Goal: Task Accomplishment & Management: Use online tool/utility

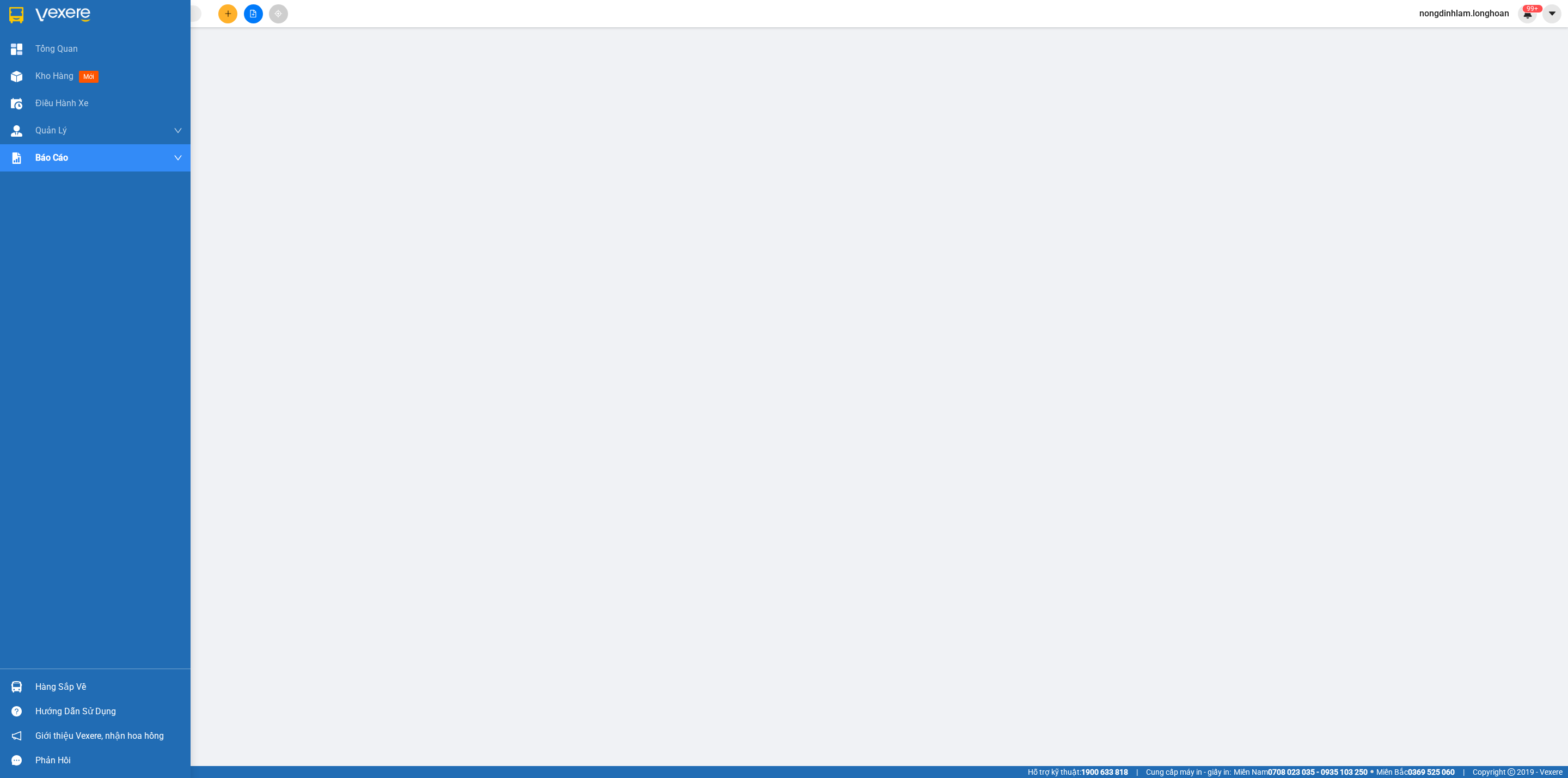
click at [24, 22] on div at bounding box center [16, 15] width 19 height 19
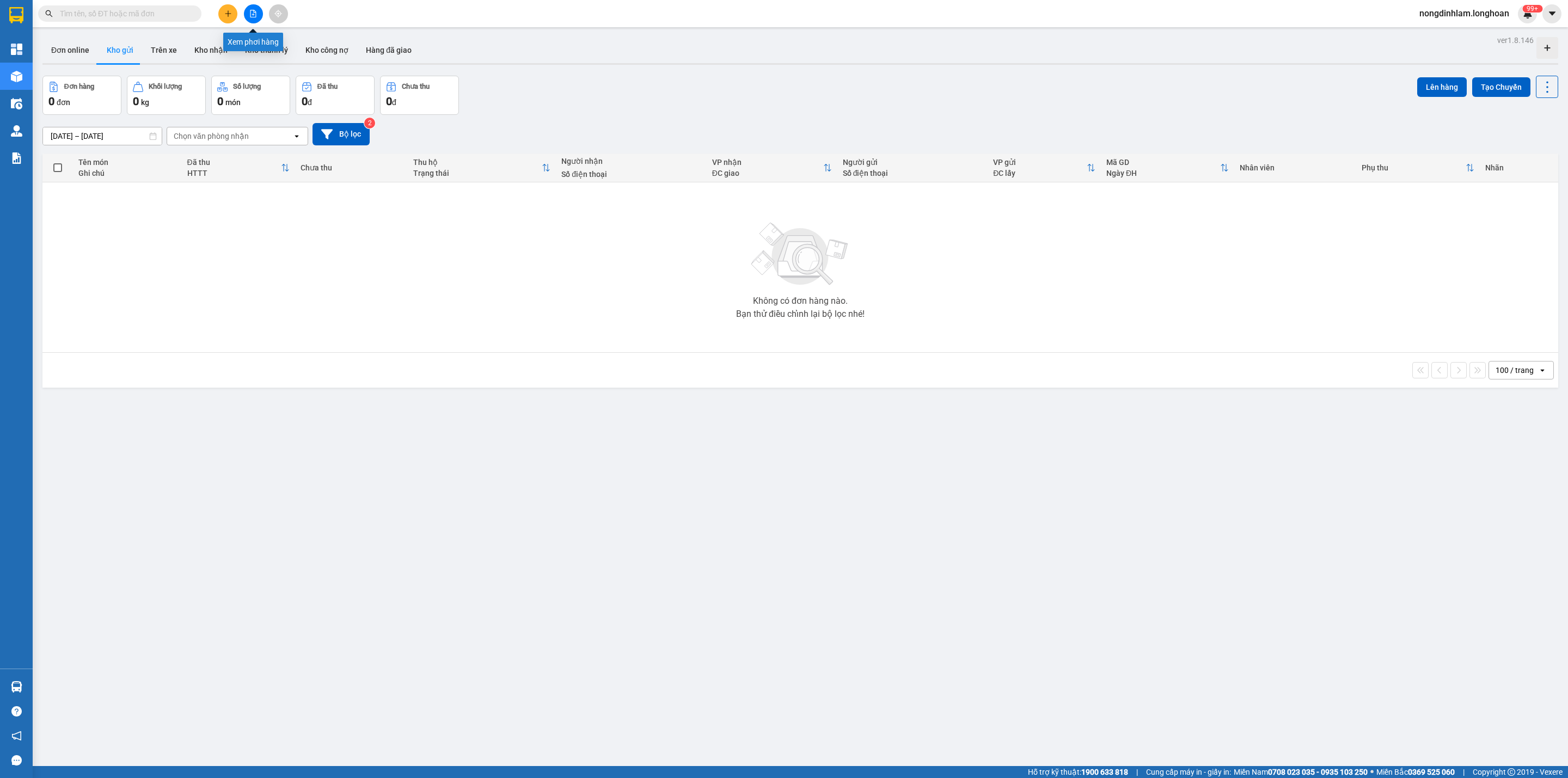
click at [253, 12] on icon "file-add" at bounding box center [253, 14] width 7 height 7
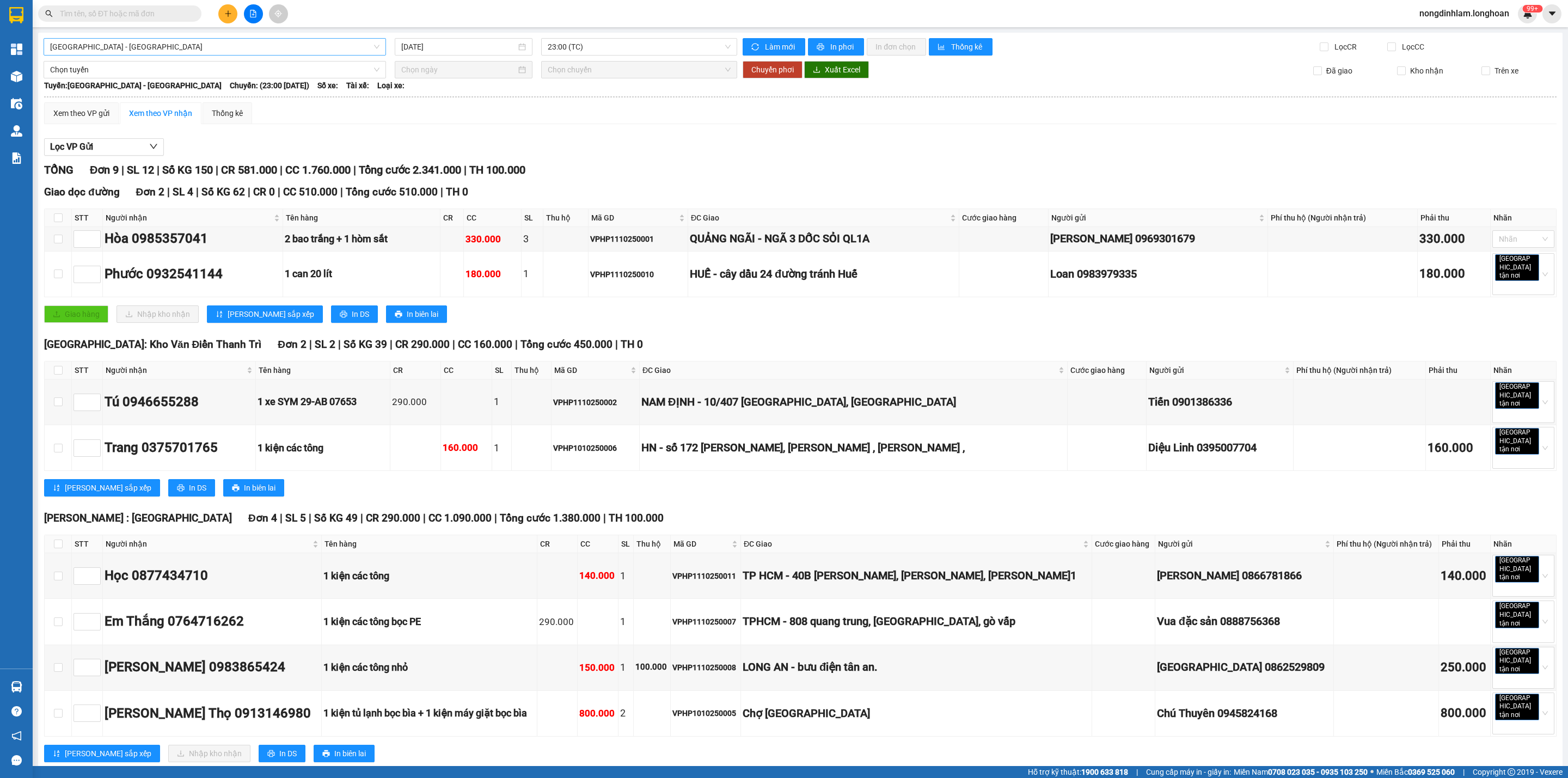
click at [196, 51] on span "Hải Phòng - Hà Nội" at bounding box center [215, 47] width 329 height 16
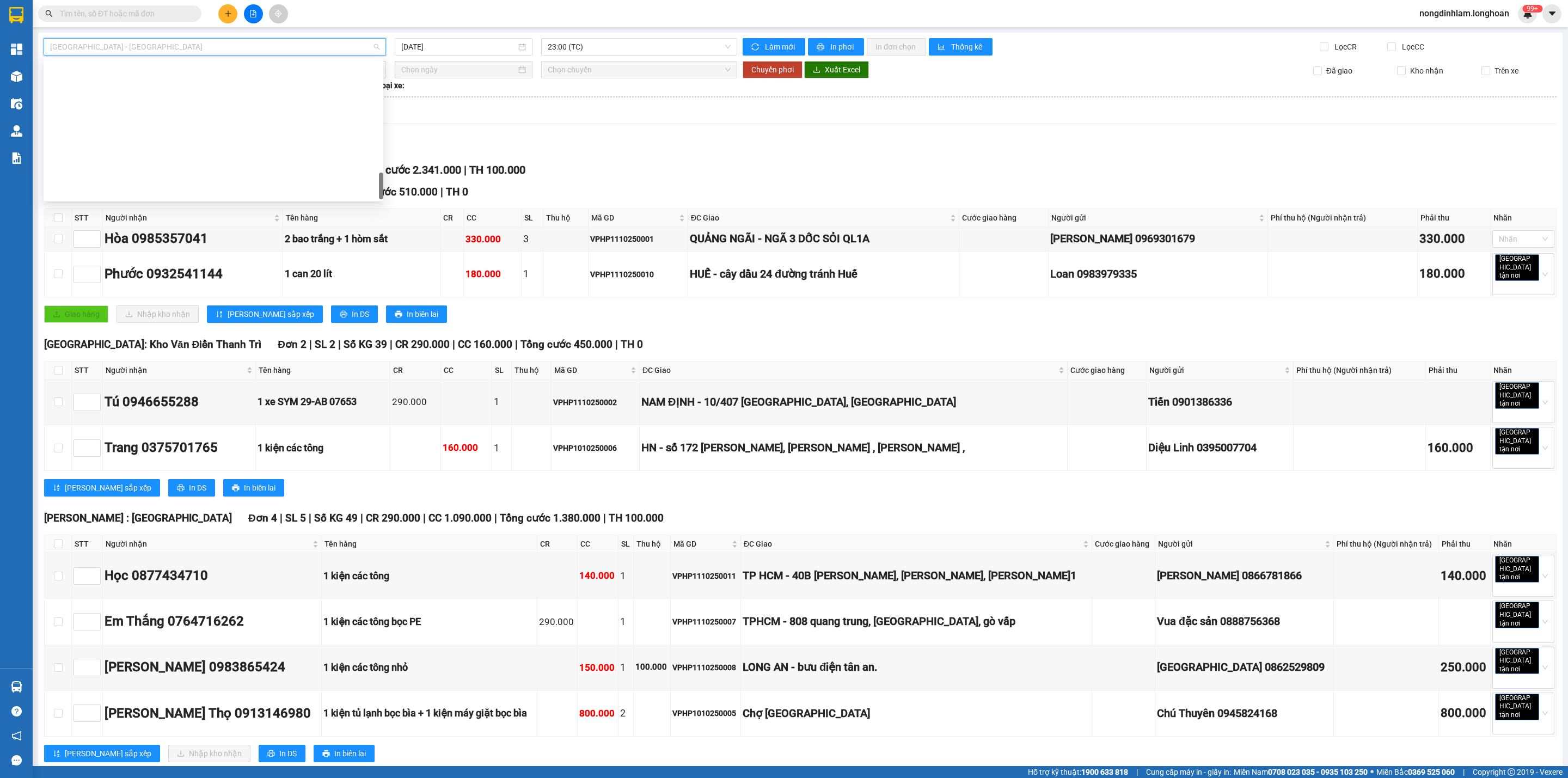
scroll to position [766, 0]
click at [148, 102] on div "Nam Trung Bắc QL1A" at bounding box center [214, 104] width 327 height 12
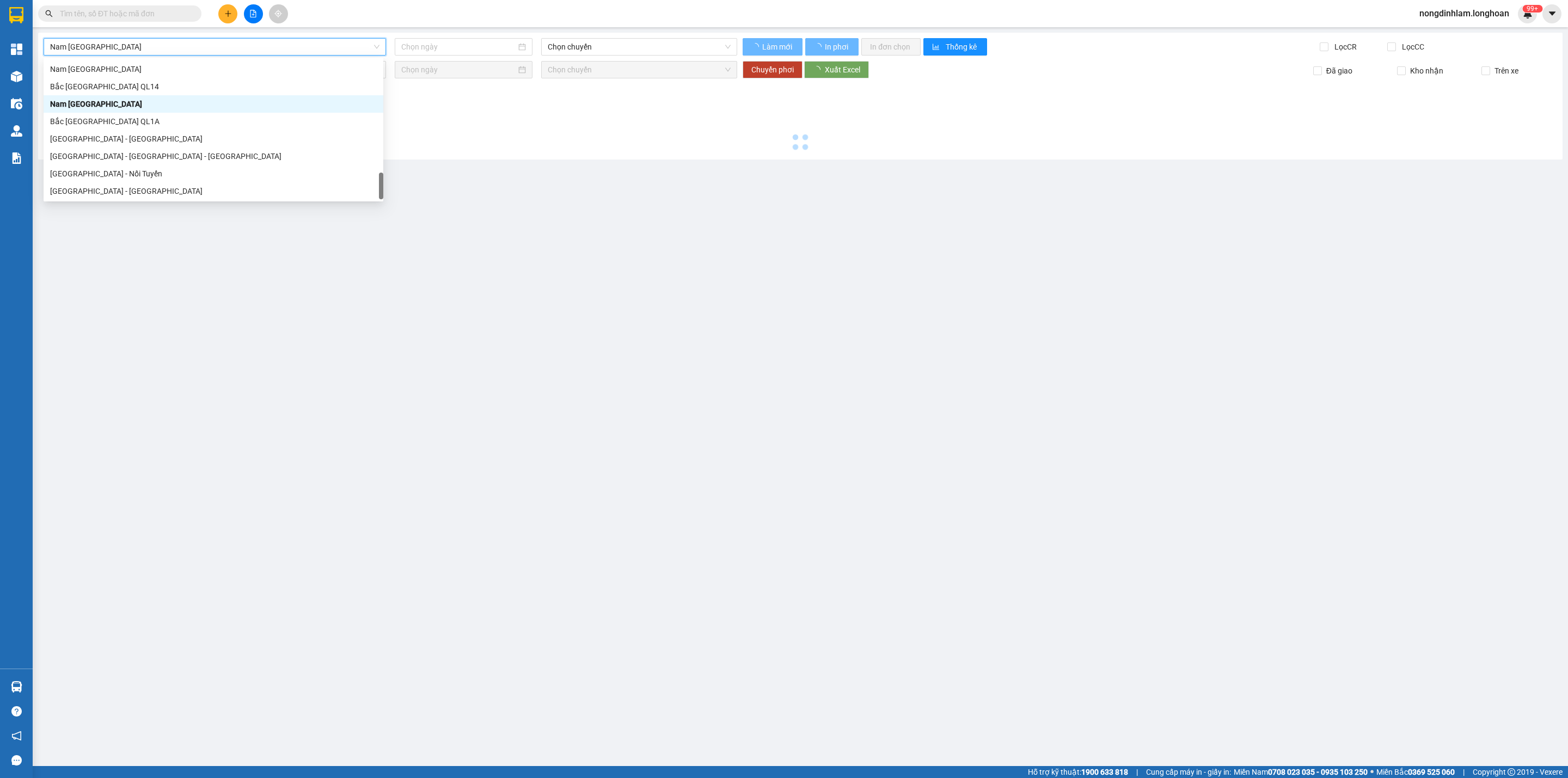
type input "11/10/2025"
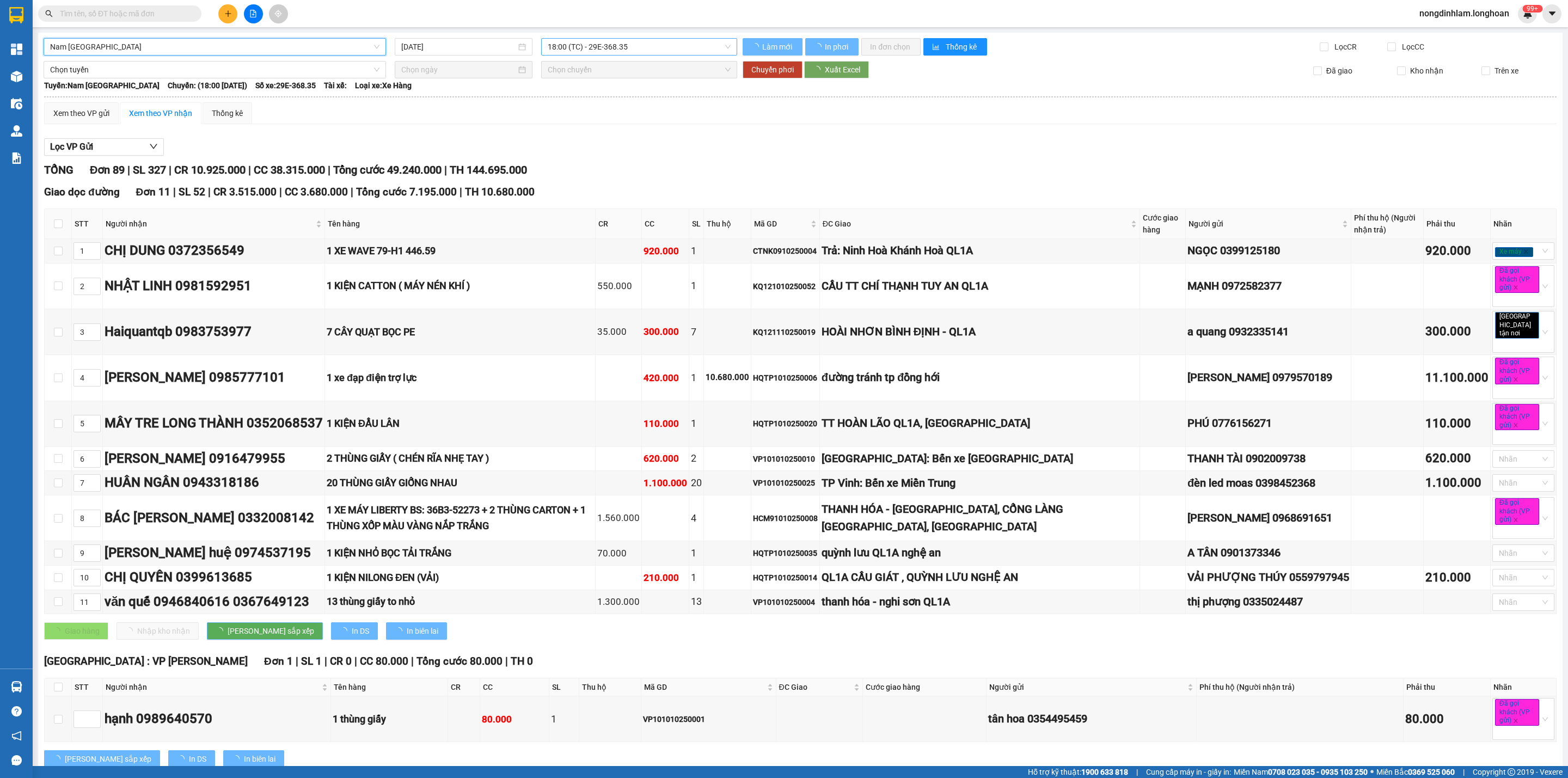
click at [657, 51] on span "18:00 (TC) - 29E-368.35" at bounding box center [639, 47] width 183 height 16
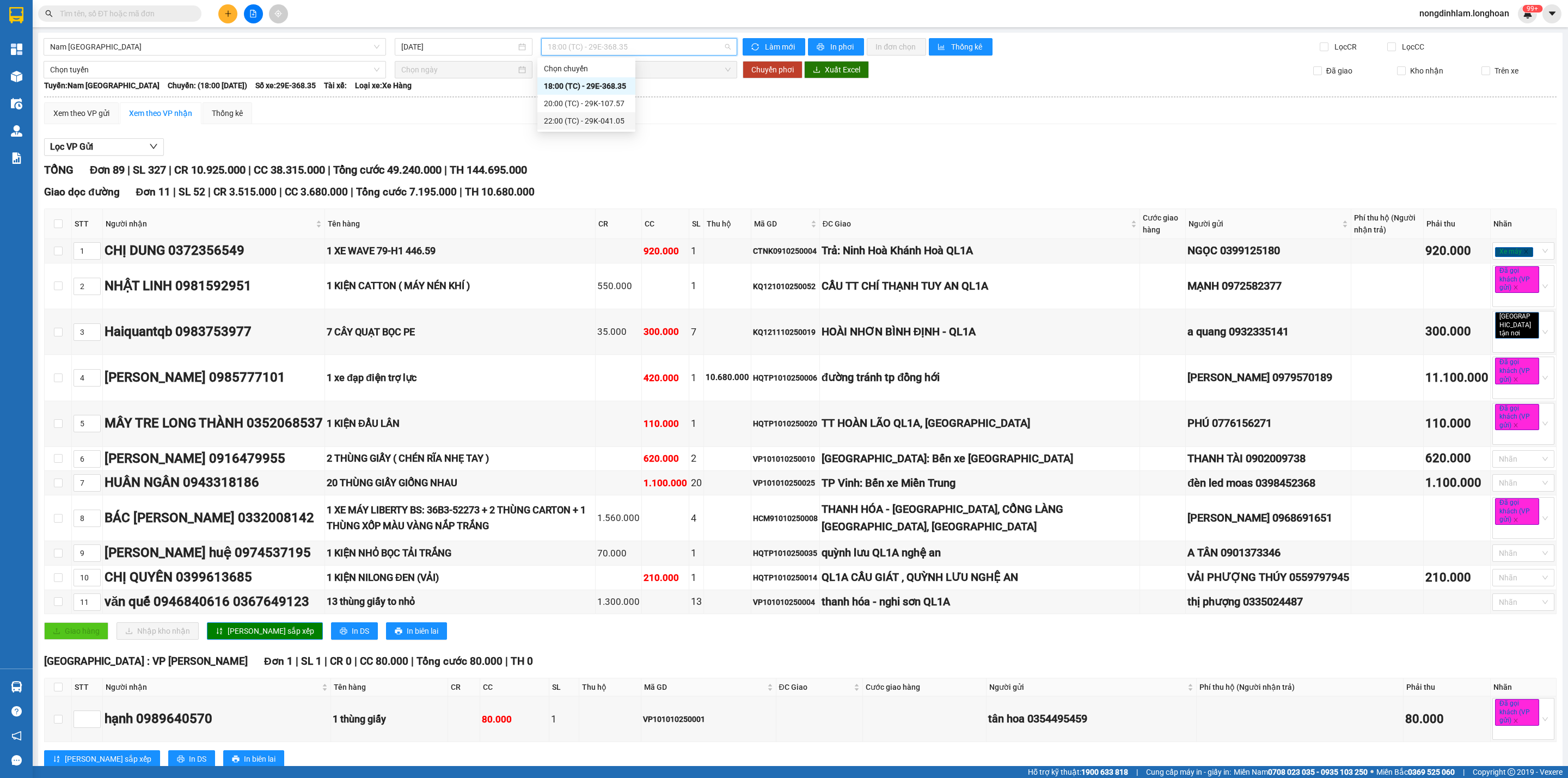
click at [624, 126] on div "22:00 (TC) - 29K-041.05" at bounding box center [586, 121] width 85 height 12
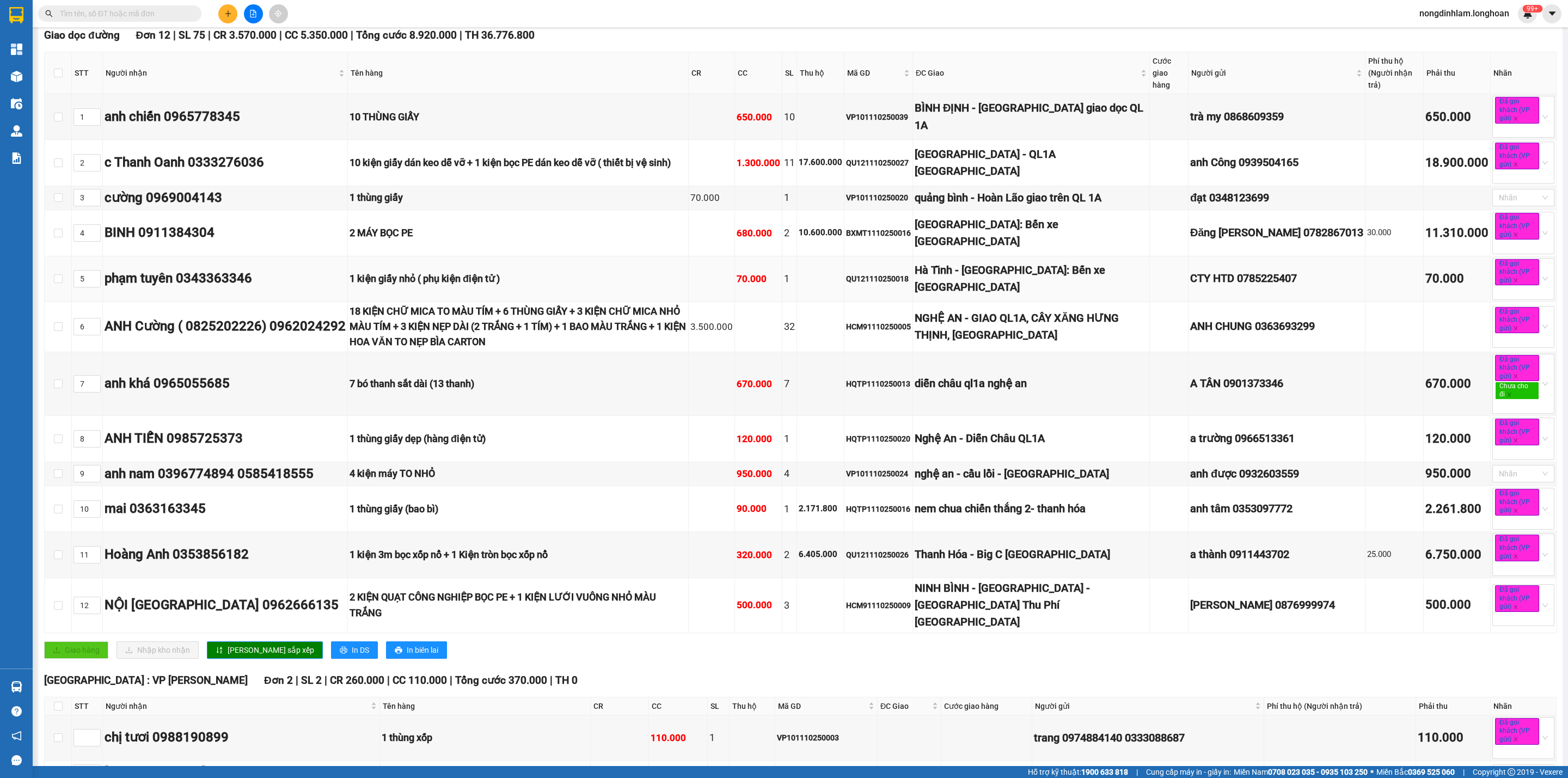
scroll to position [245, 0]
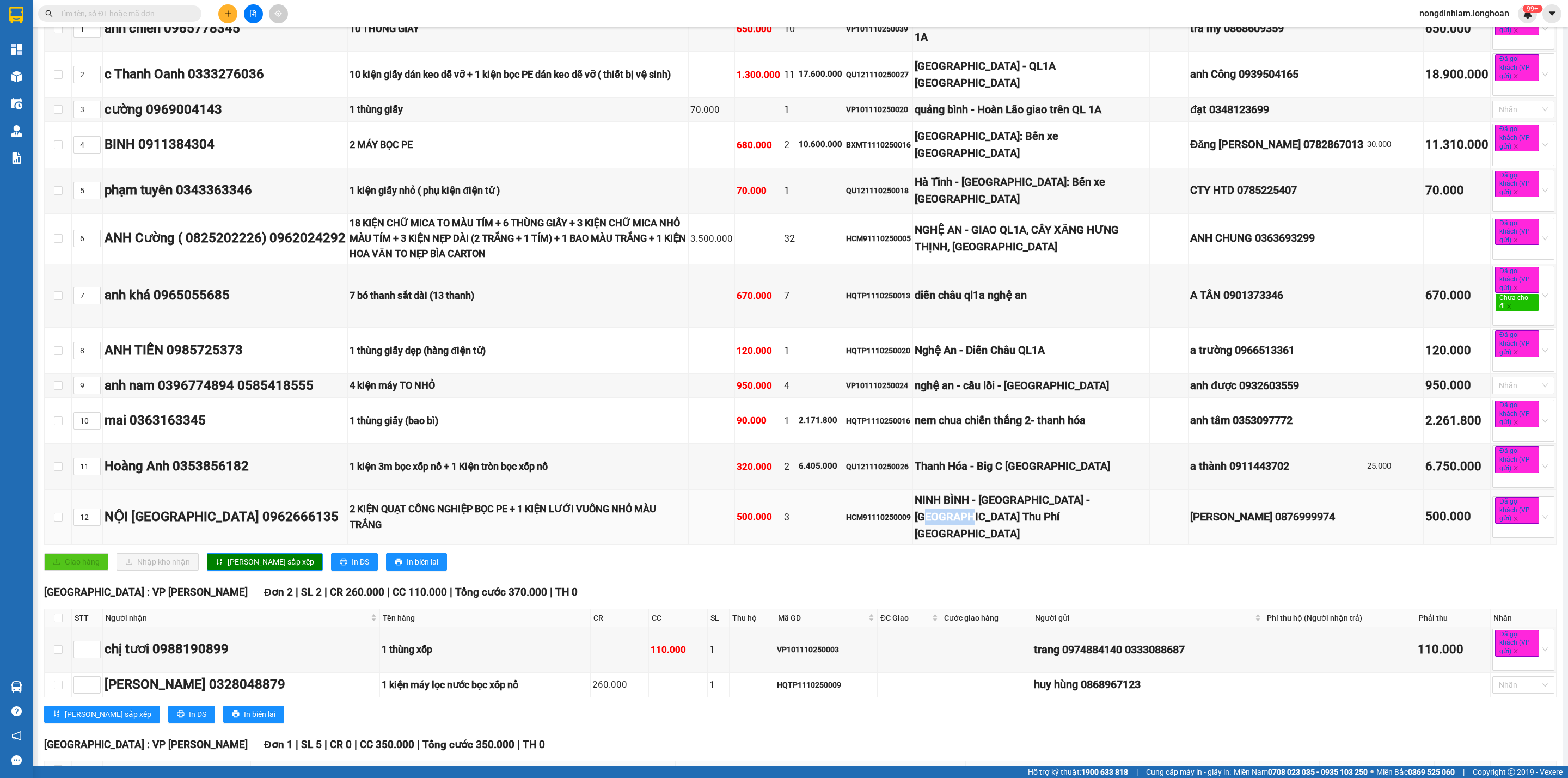
drag, startPoint x: 1069, startPoint y: 561, endPoint x: 1037, endPoint y: 567, distance: 32.6
click at [1037, 543] on div "NINH BÌNH - TP Ninh Bình - Trạm Thu Phí Cao Bồ" at bounding box center [1031, 517] width 233 height 51
drag, startPoint x: 1083, startPoint y: 549, endPoint x: 1114, endPoint y: 546, distance: 31.1
click at [1114, 543] on div "NINH BÌNH - TP Ninh Bình - Trạm Thu Phí Cao Bồ" at bounding box center [1031, 517] width 233 height 51
click at [1046, 543] on div "NINH BÌNH - TP Ninh Bình - Trạm Thu Phí Cao Bồ" at bounding box center [1031, 517] width 233 height 51
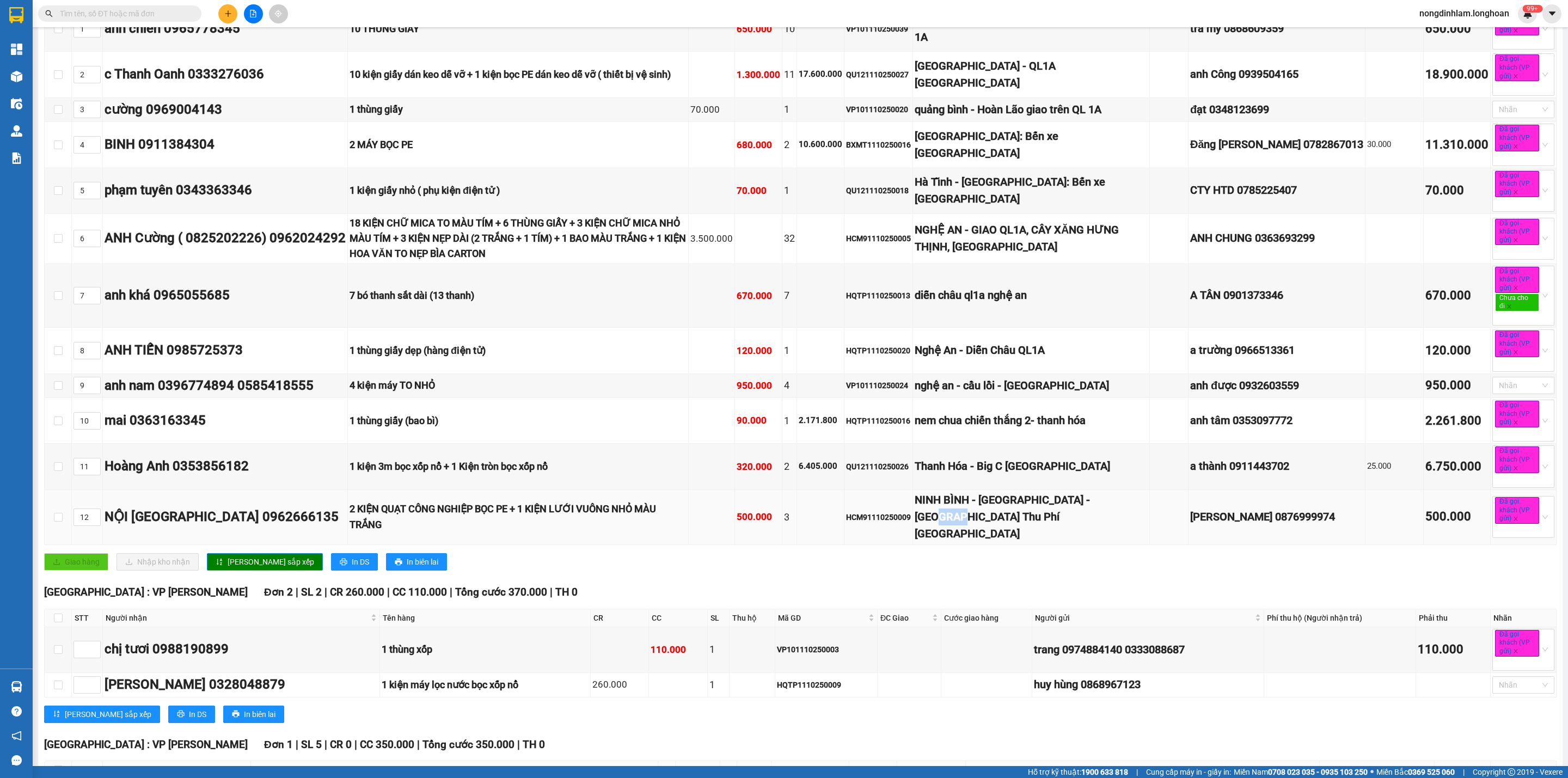
click at [1046, 543] on div "NINH BÌNH - TP Ninh Bình - Trạm Thu Phí Cao Bồ" at bounding box center [1031, 517] width 233 height 51
click at [1033, 475] on div "Thanh Hóa - Big C Thanh Hóa" at bounding box center [1031, 466] width 233 height 17
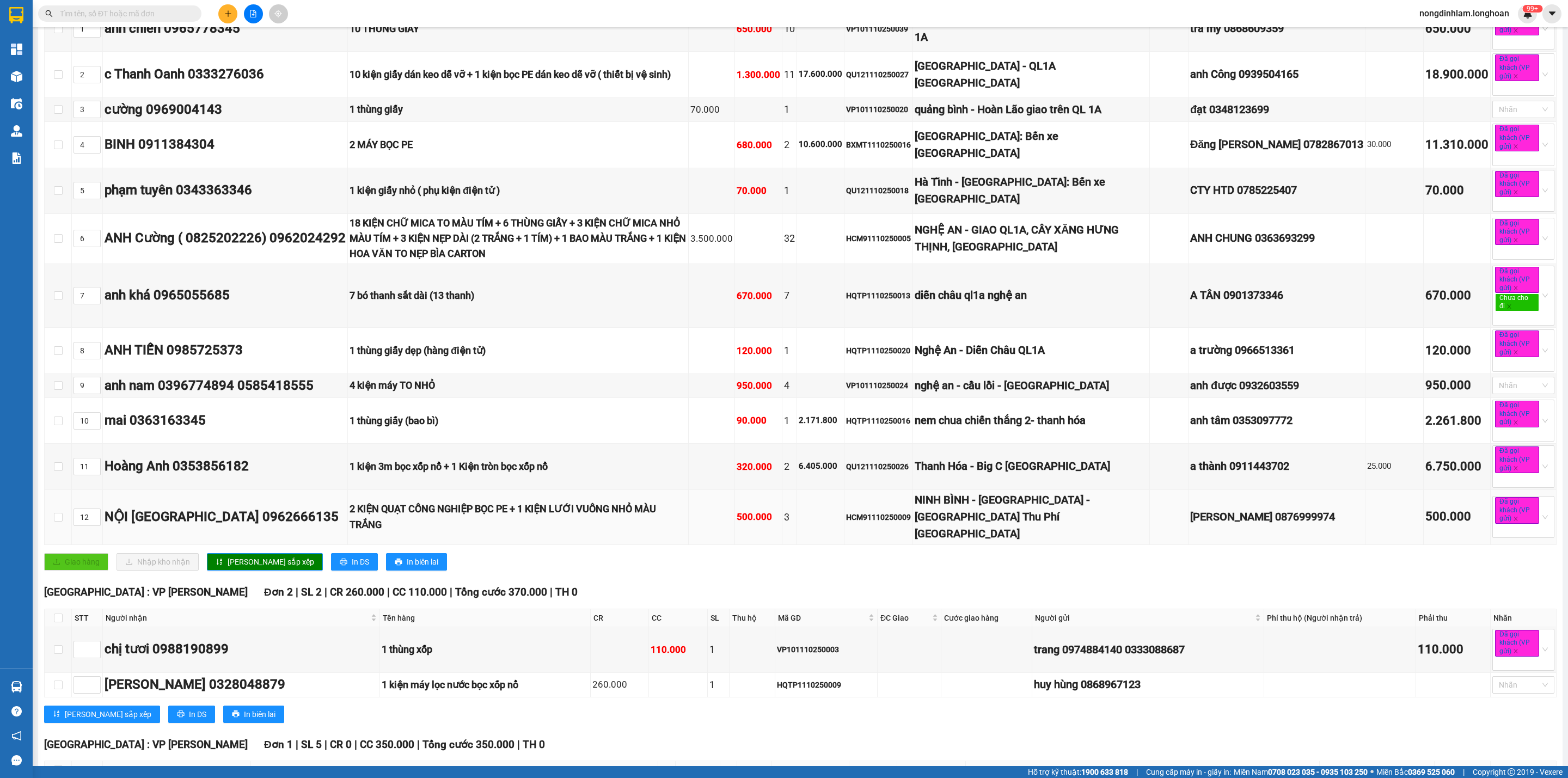
click at [1039, 543] on div "NINH BÌNH - TP Ninh Bình - Trạm Thu Phí Cao Bồ" at bounding box center [1031, 517] width 233 height 51
click at [1096, 543] on div "NINH BÌNH - TP Ninh Bình - Trạm Thu Phí Cao Bồ" at bounding box center [1031, 517] width 233 height 51
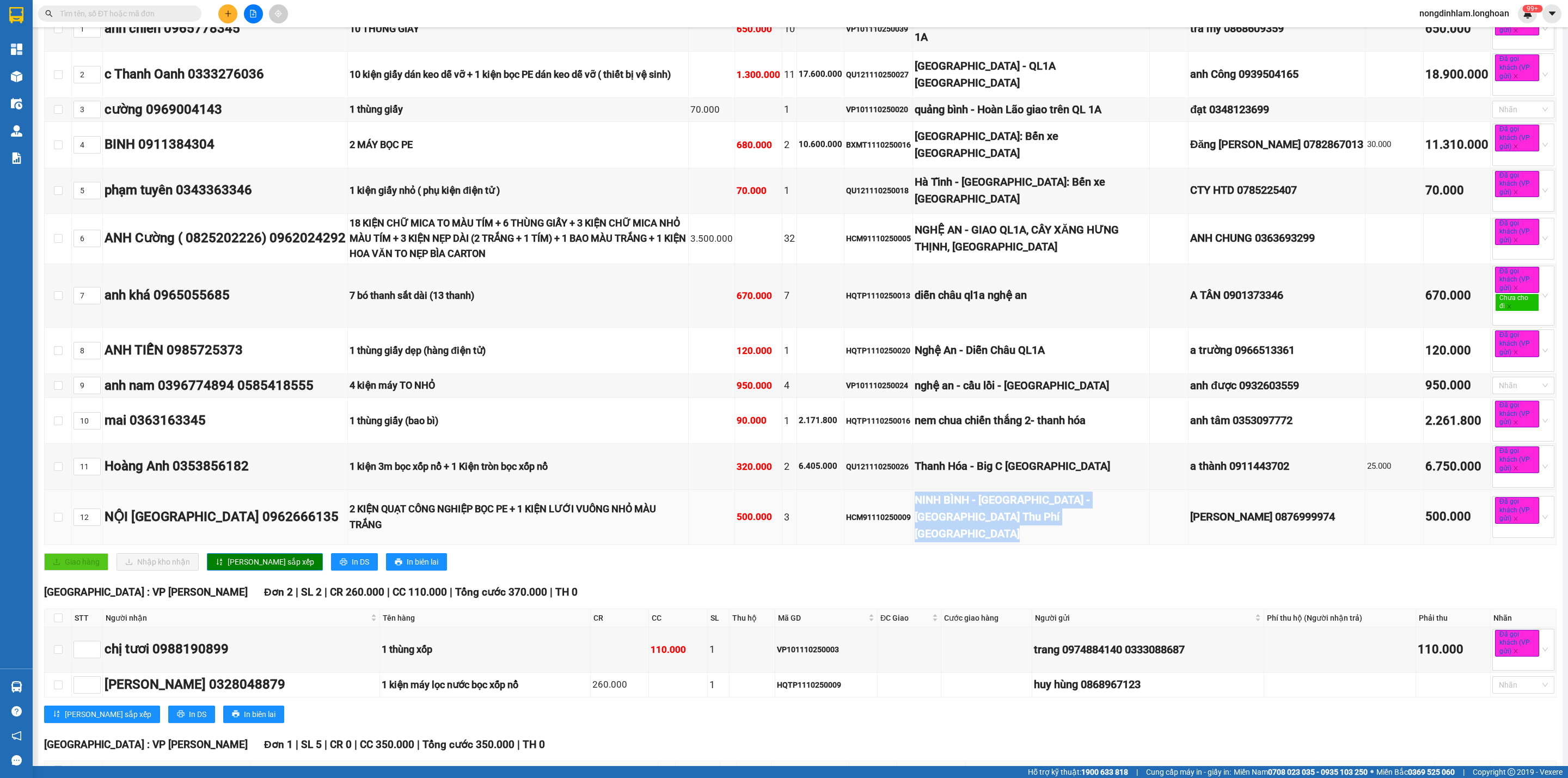
click at [1096, 543] on div "NINH BÌNH - TP Ninh Bình - Trạm Thu Phí Cao Bồ" at bounding box center [1031, 517] width 233 height 51
click at [1037, 543] on div "NINH BÌNH - TP Ninh Bình - Trạm Thu Phí Cao Bồ" at bounding box center [1031, 517] width 233 height 51
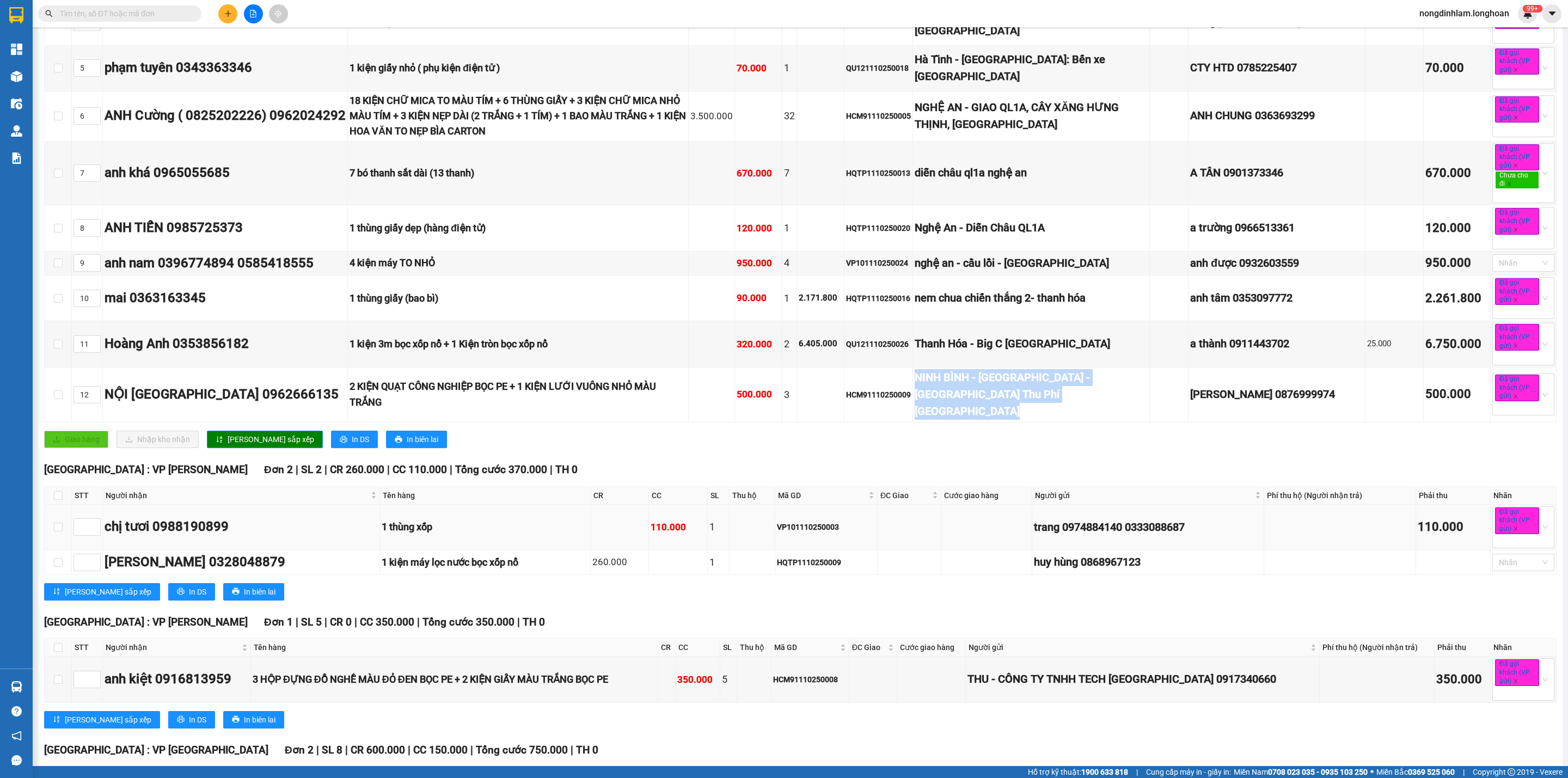
scroll to position [408, 0]
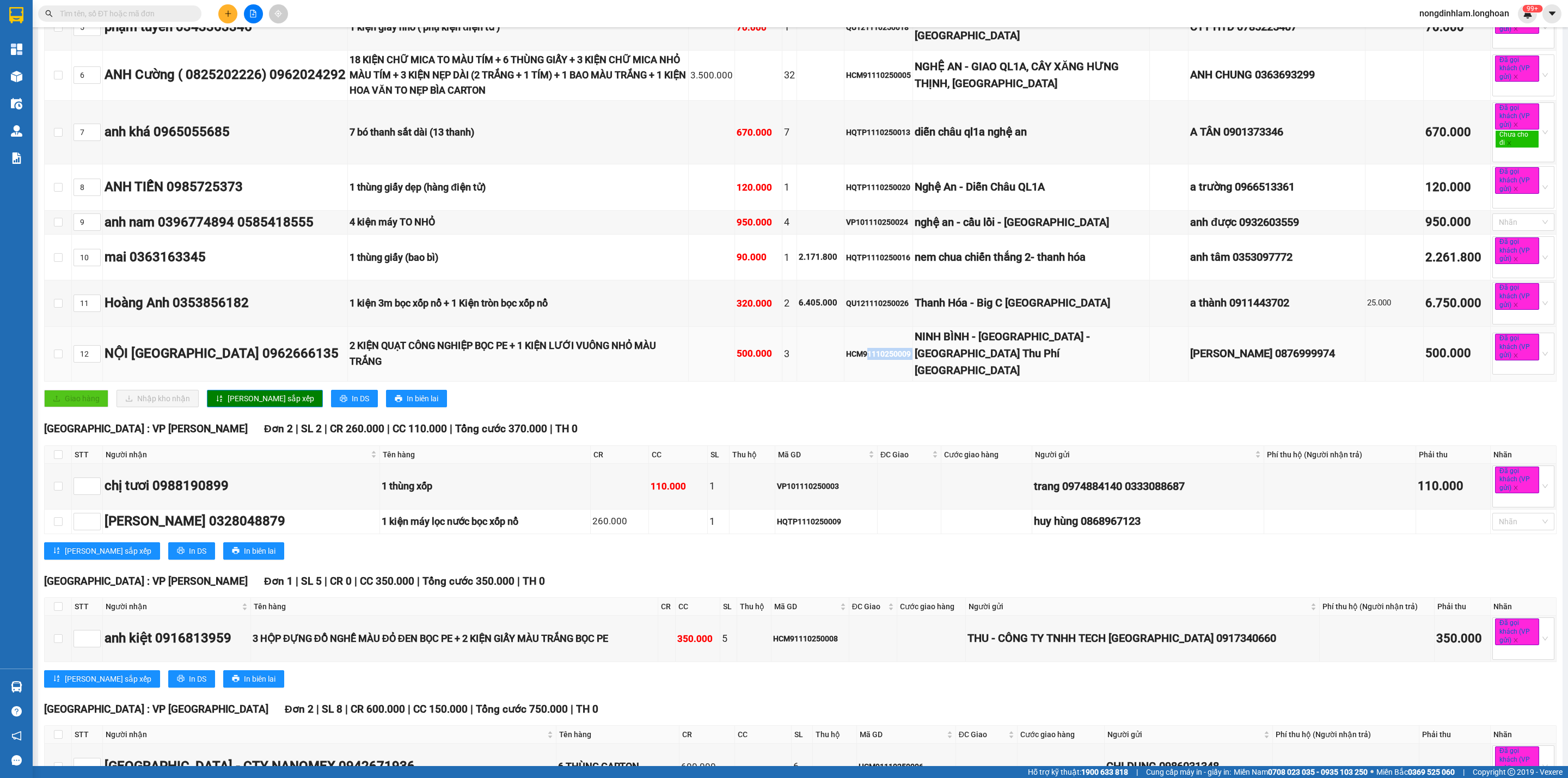
drag, startPoint x: 946, startPoint y: 389, endPoint x: 995, endPoint y: 391, distance: 49.0
click at [995, 382] on tr "12 NỘI THẤT PHÚ HƯNG 0962666135 2 KIỆN QUẠT CÔNG NGHIỆP BỌC PE + 1 KIỆN LƯỚI VU…" at bounding box center [801, 354] width 1512 height 55
click at [1088, 380] on div "NINH BÌNH - TP Ninh Bình - Trạm Thu Phí Cao Bồ" at bounding box center [1031, 354] width 233 height 51
